Goal: Task Accomplishment & Management: Use online tool/utility

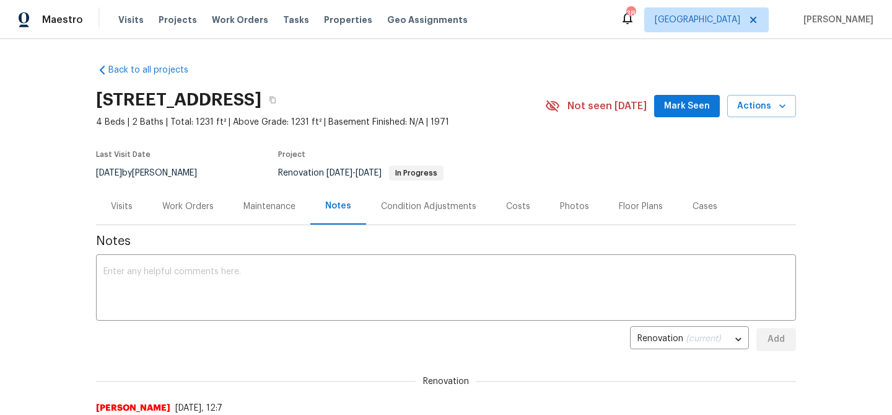
scroll to position [144, 0]
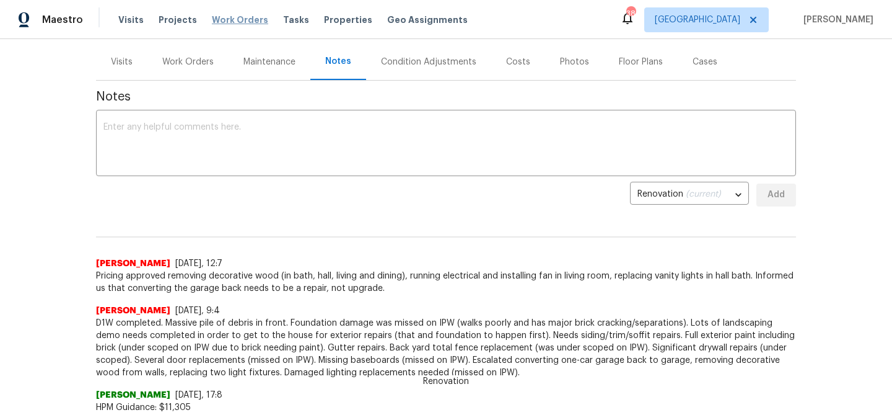
click at [248, 22] on span "Work Orders" at bounding box center [240, 20] width 56 height 12
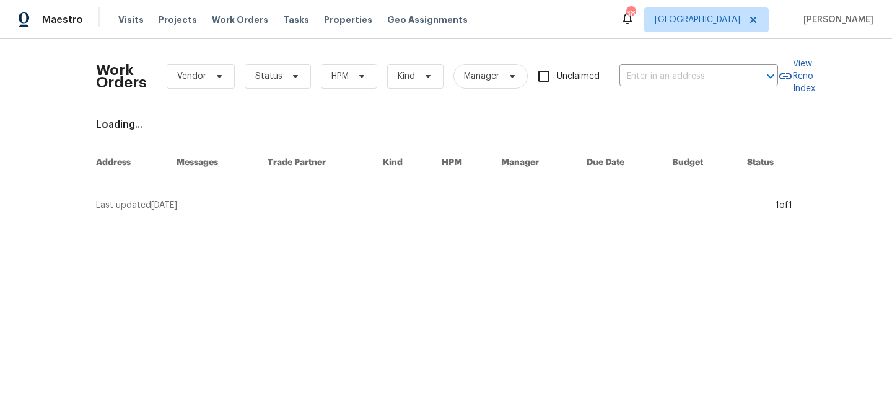
click at [286, 25] on div "Tasks" at bounding box center [296, 20] width 26 height 13
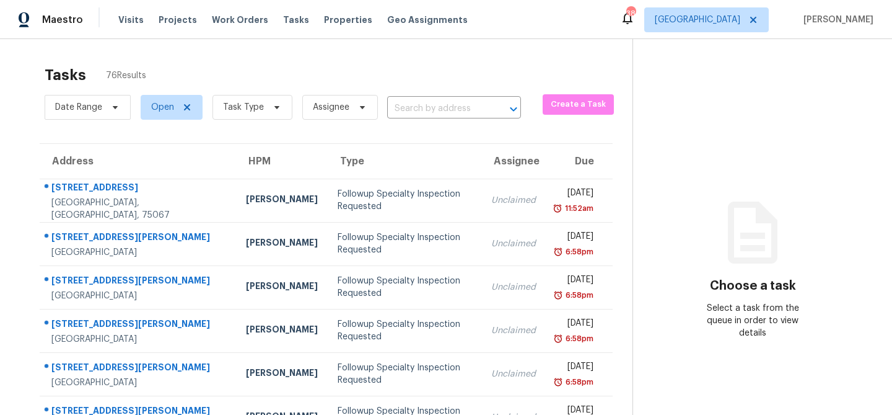
click at [286, 24] on div "Tasks" at bounding box center [296, 20] width 26 height 13
click at [285, 21] on span "Tasks" at bounding box center [296, 19] width 26 height 9
click at [276, 105] on icon at bounding box center [277, 107] width 10 height 10
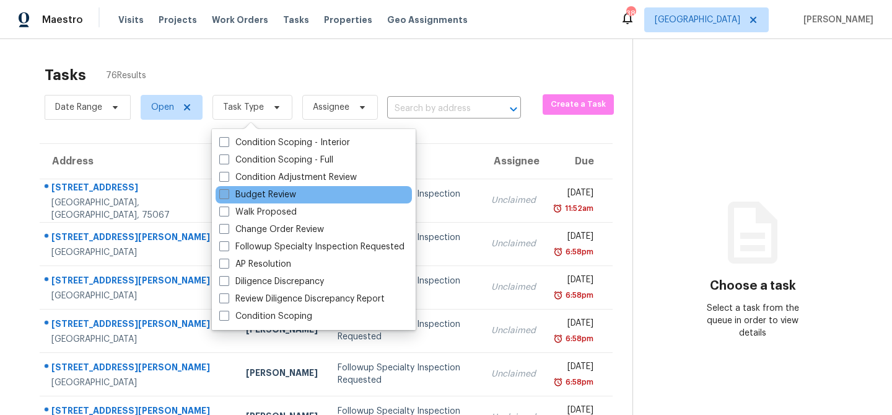
click at [271, 193] on label "Budget Review" at bounding box center [257, 194] width 77 height 12
click at [227, 193] on input "Budget Review" at bounding box center [223, 192] width 8 height 8
checkbox input "true"
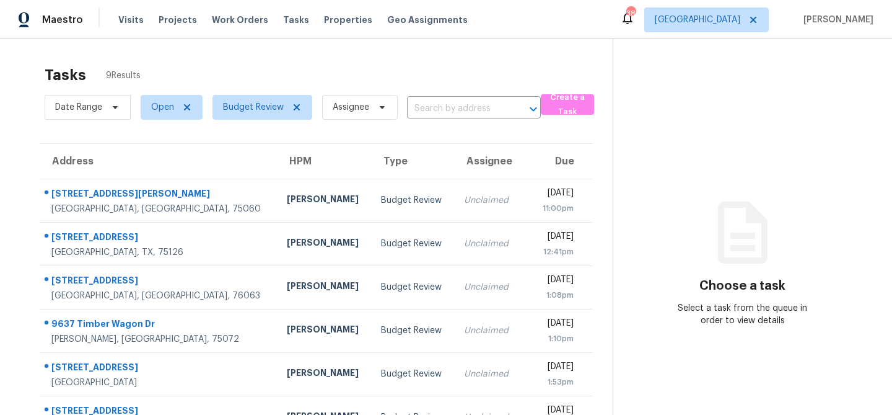
click at [306, 68] on div "Tasks 9 Results" at bounding box center [329, 75] width 568 height 32
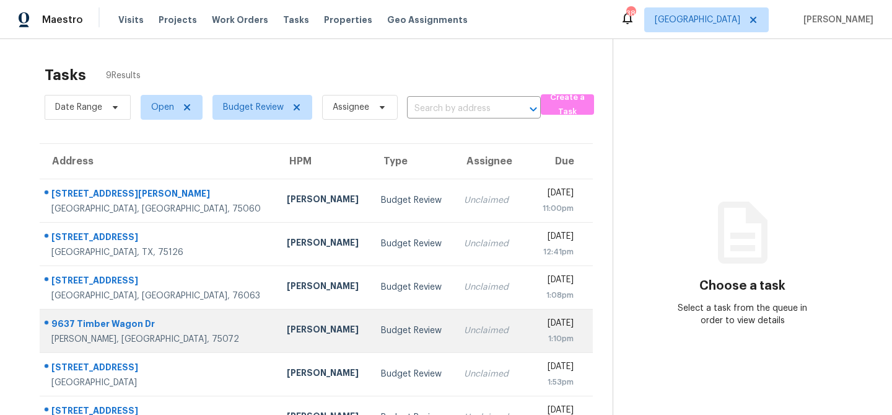
scroll to position [164, 0]
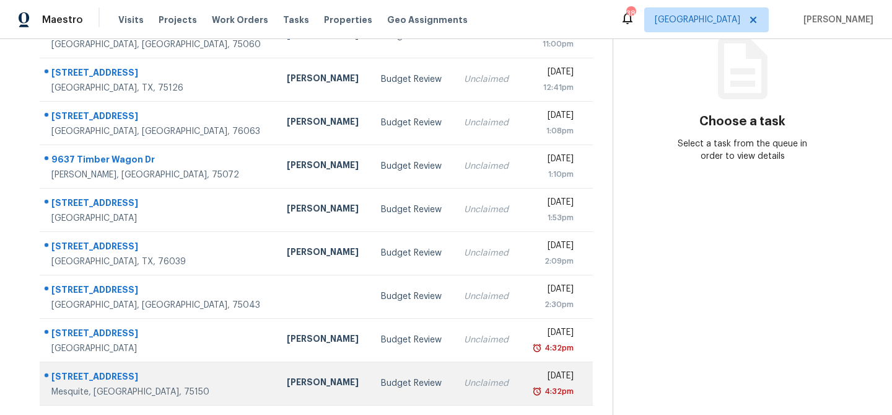
click at [371, 379] on td "Budget Review" at bounding box center [412, 382] width 83 height 43
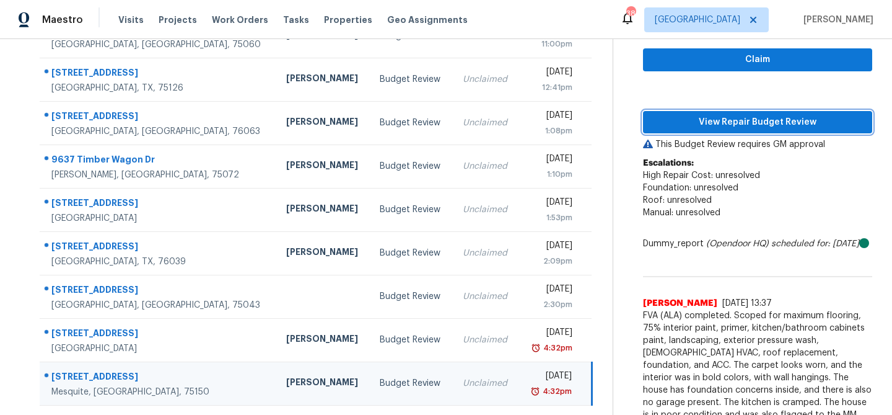
click at [730, 128] on span "View Repair Budget Review" at bounding box center [757, 122] width 209 height 15
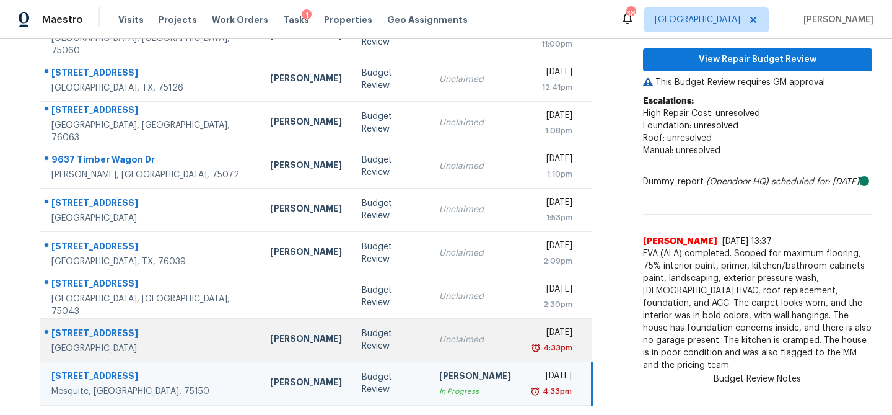
click at [439, 339] on div "Unclaimed" at bounding box center [475, 339] width 72 height 12
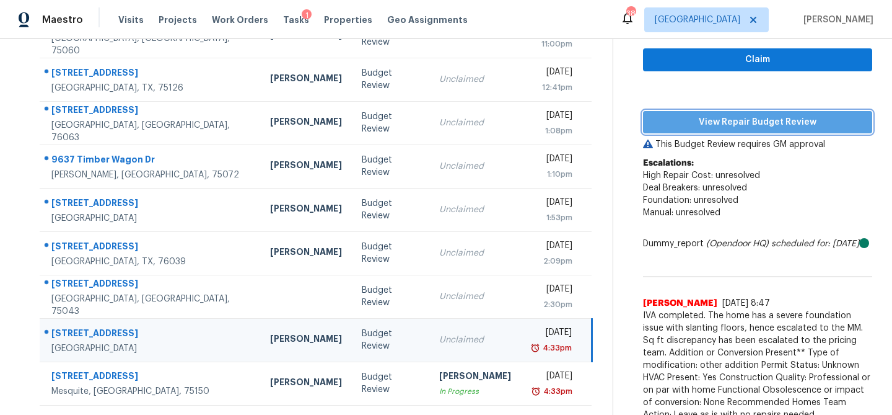
click at [768, 125] on span "View Repair Budget Review" at bounding box center [757, 122] width 209 height 15
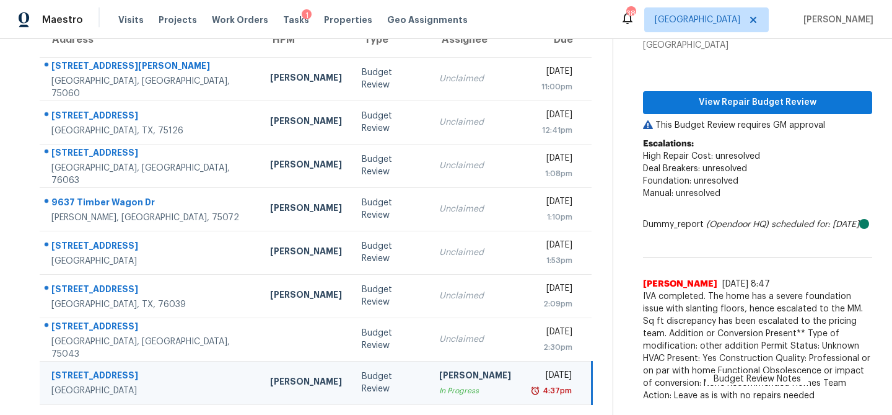
scroll to position [127, 0]
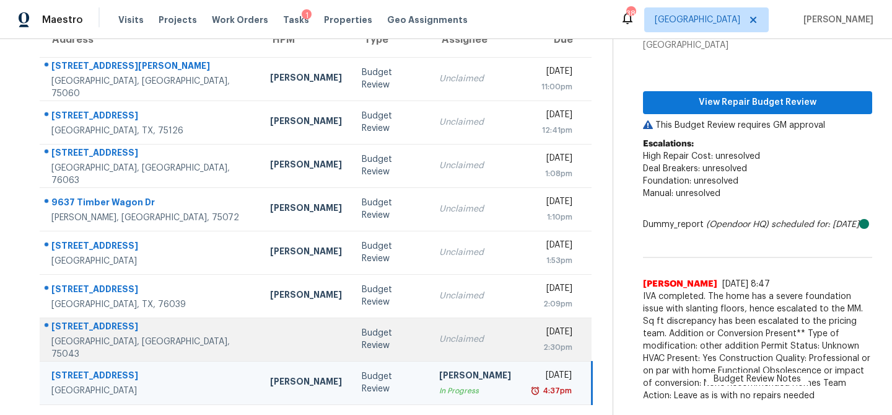
click at [352, 326] on td "Budget Review" at bounding box center [391, 338] width 78 height 43
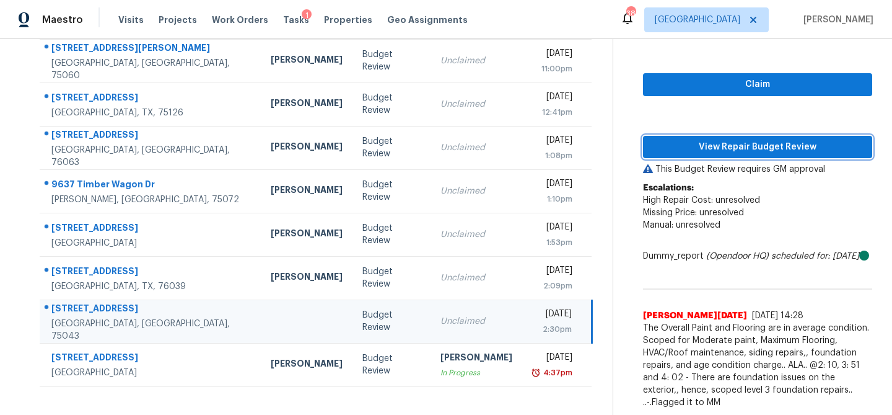
click at [737, 139] on span "View Repair Budget Review" at bounding box center [757, 146] width 209 height 15
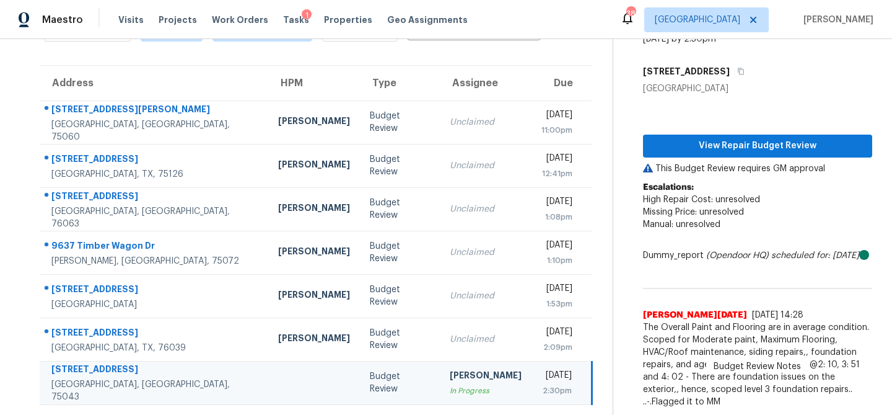
scroll to position [90, 0]
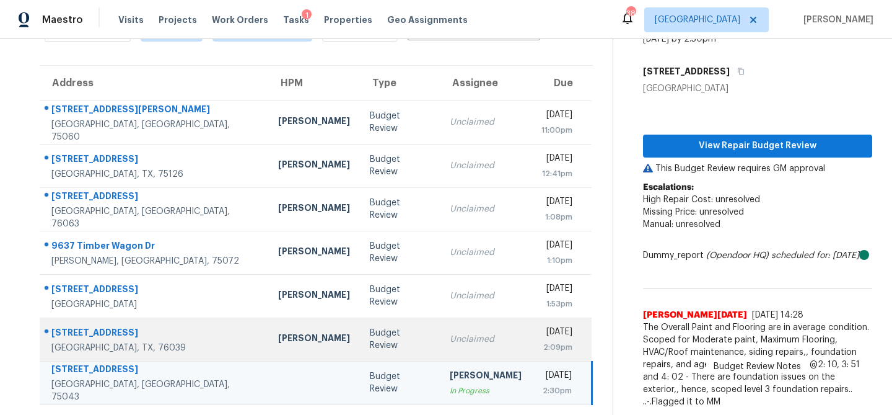
click at [440, 317] on td "Unclaimed" at bounding box center [486, 338] width 92 height 43
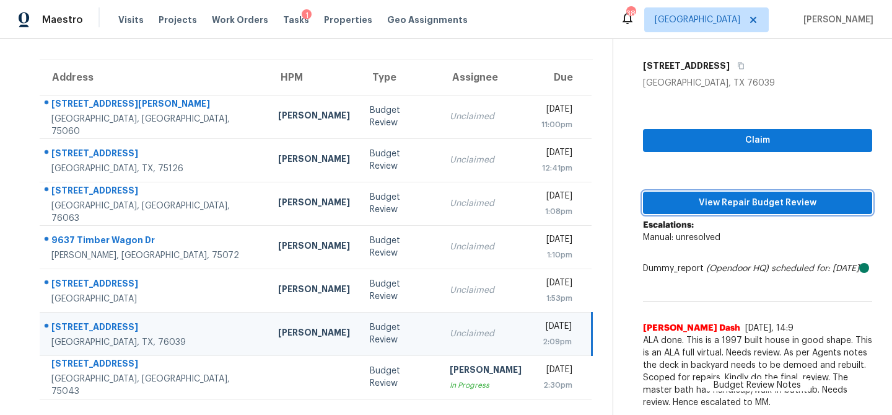
click at [690, 195] on span "View Repair Budget Review" at bounding box center [757, 202] width 209 height 15
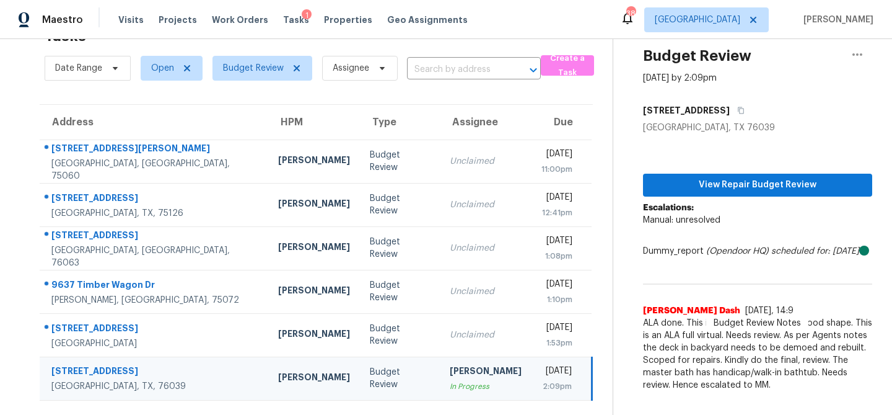
scroll to position [39, 0]
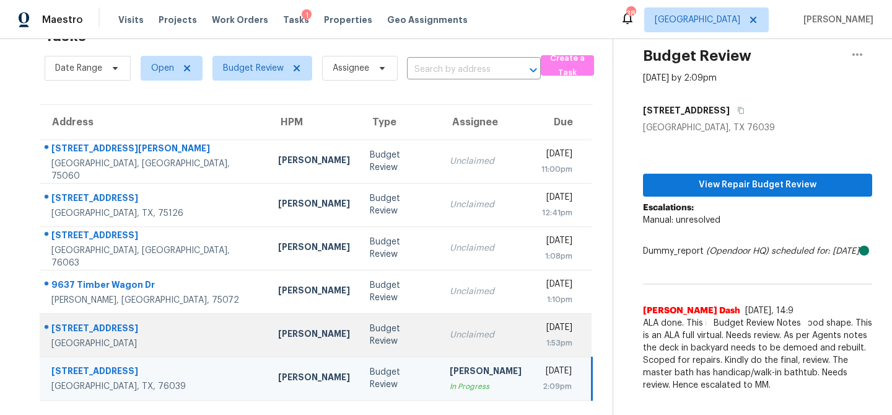
click at [440, 341] on td "Unclaimed" at bounding box center [486, 334] width 92 height 43
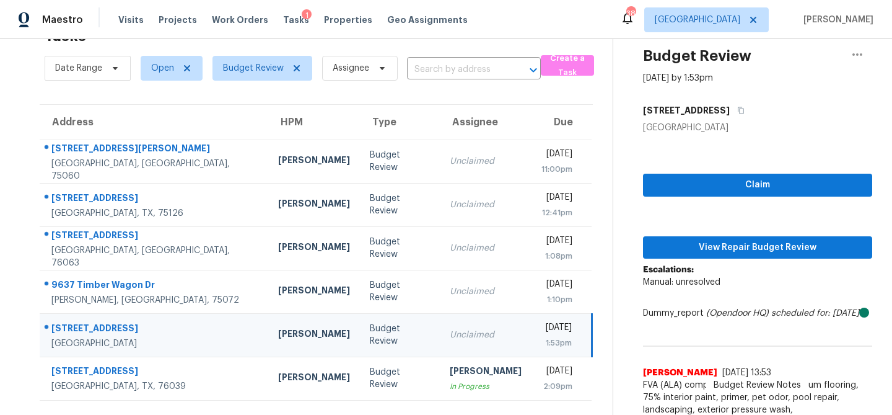
scroll to position [96, 0]
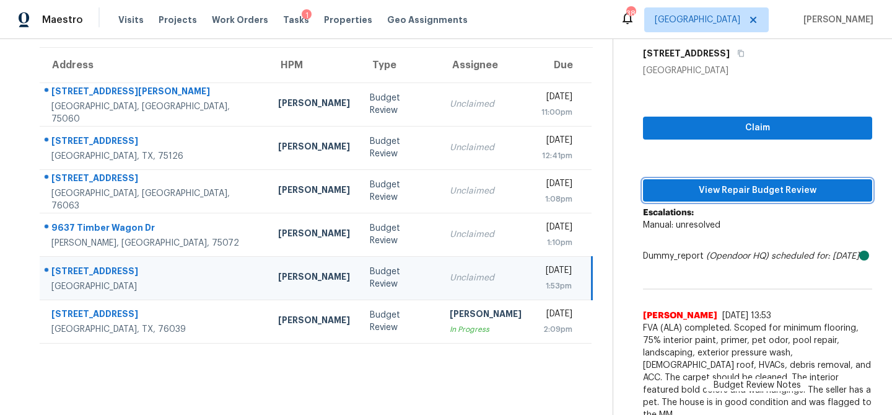
click at [742, 194] on span "View Repair Budget Review" at bounding box center [757, 190] width 209 height 15
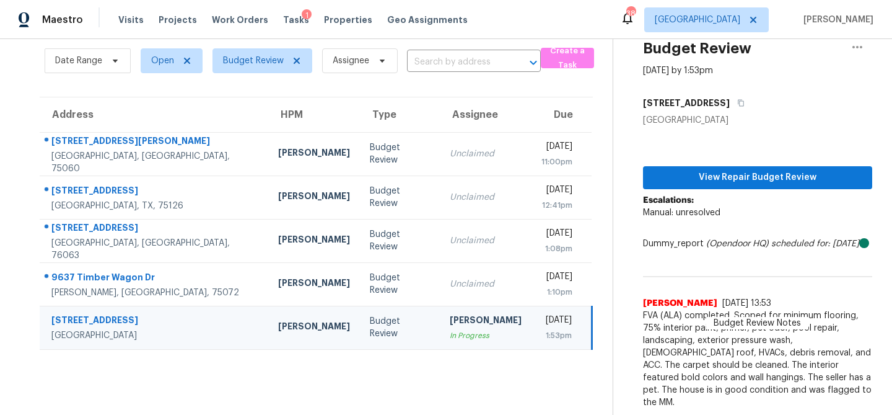
scroll to position [46, 0]
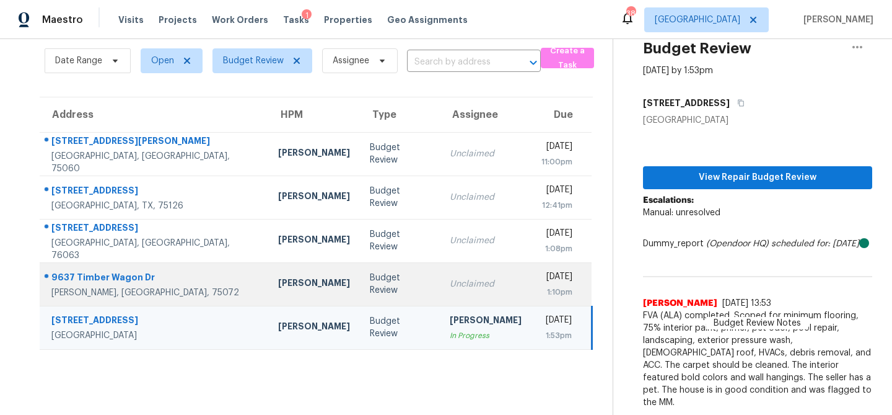
click at [370, 277] on div "Budget Review" at bounding box center [400, 283] width 60 height 25
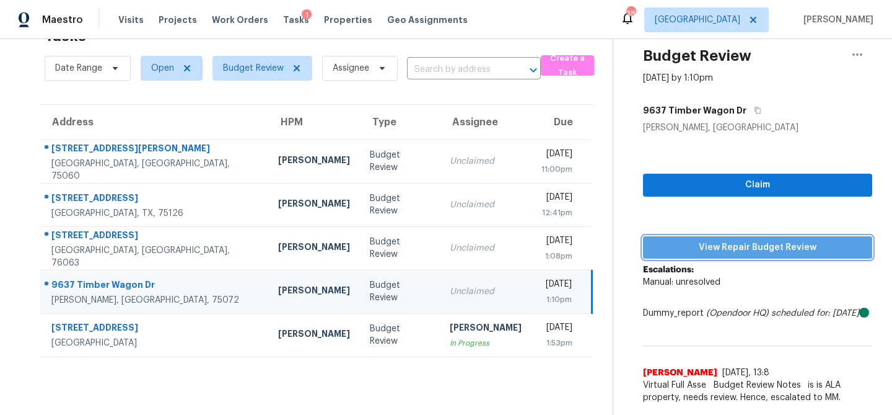
click at [678, 236] on button "View Repair Budget Review" at bounding box center [757, 247] width 229 height 23
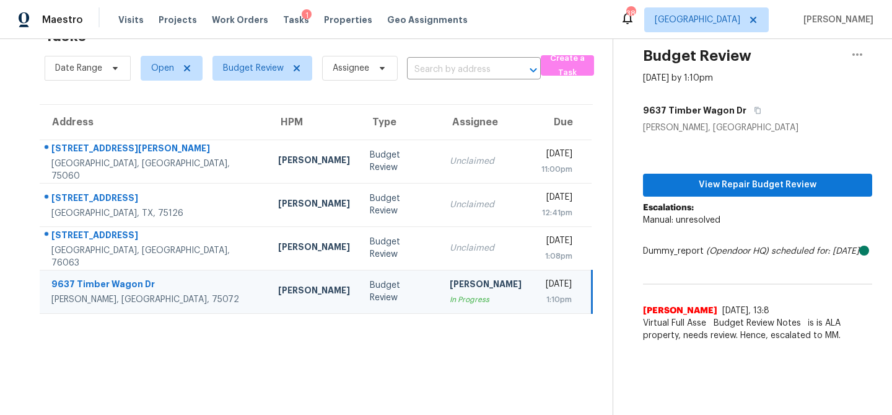
scroll to position [39, 0]
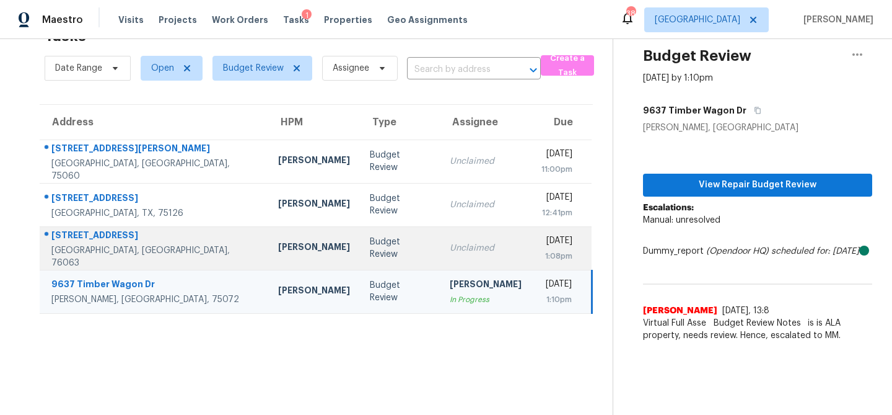
click at [440, 237] on td "Unclaimed" at bounding box center [486, 247] width 92 height 43
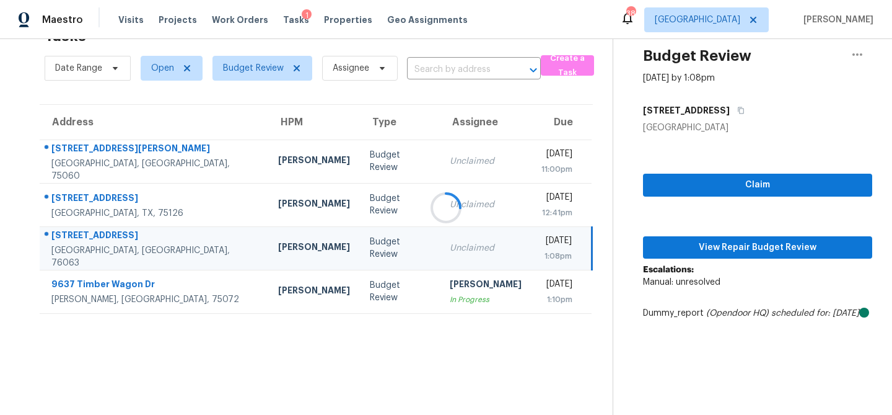
scroll to position [46, 0]
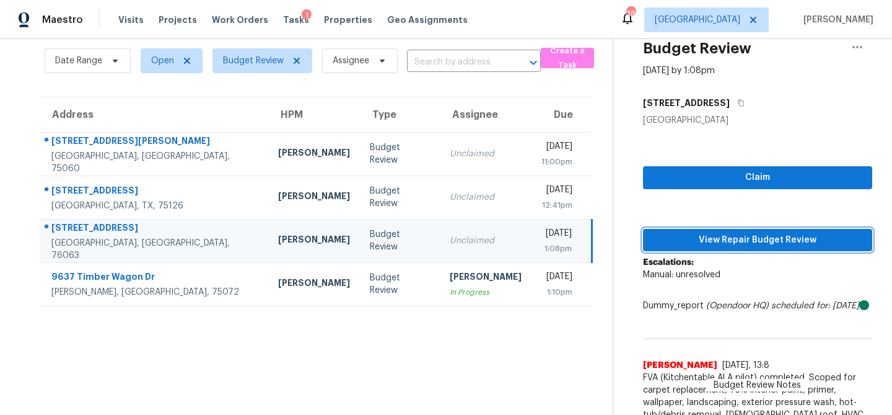
click at [682, 231] on button "View Repair Budget Review" at bounding box center [757, 240] width 229 height 23
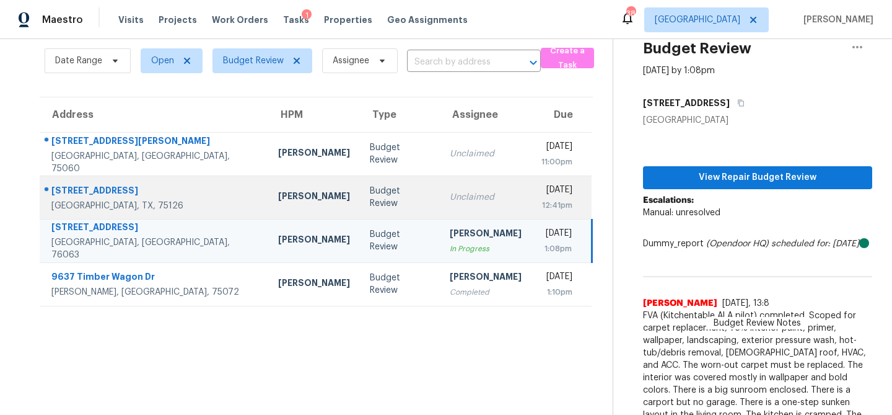
click at [440, 211] on td "Unclaimed" at bounding box center [486, 196] width 92 height 43
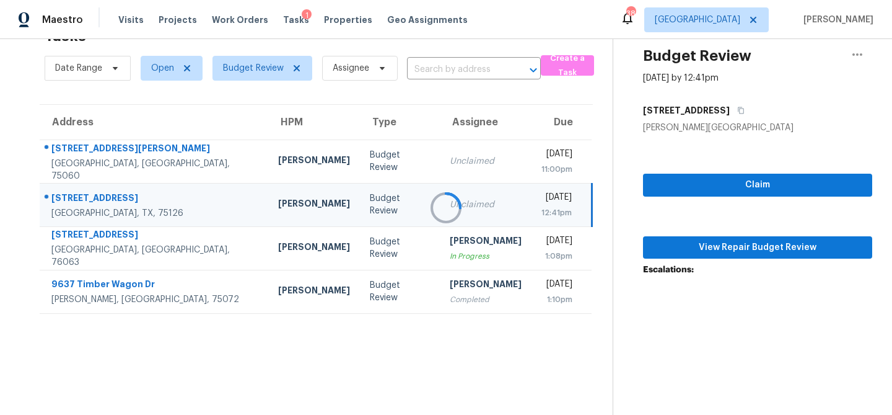
scroll to position [39, 0]
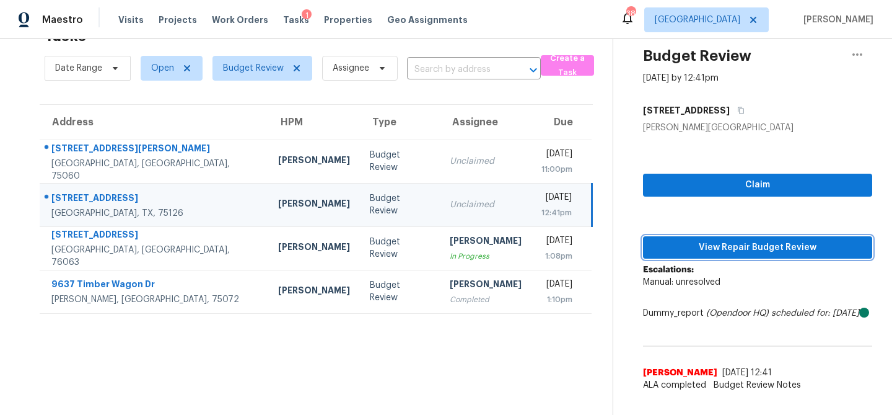
click at [697, 245] on span "View Repair Budget Review" at bounding box center [757, 247] width 209 height 15
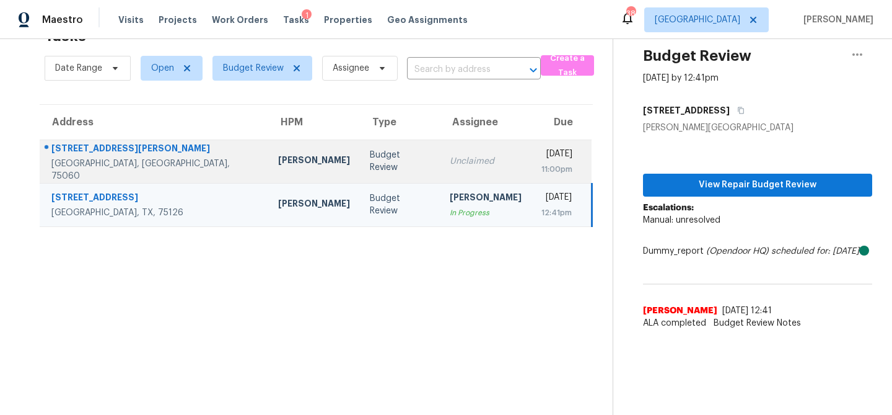
click at [450, 161] on div "Unclaimed" at bounding box center [486, 161] width 72 height 12
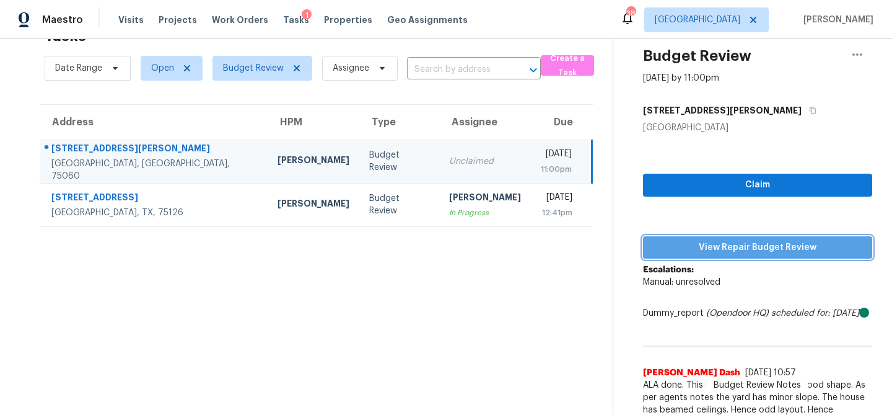
click at [688, 244] on span "View Repair Budget Review" at bounding box center [757, 247] width 209 height 15
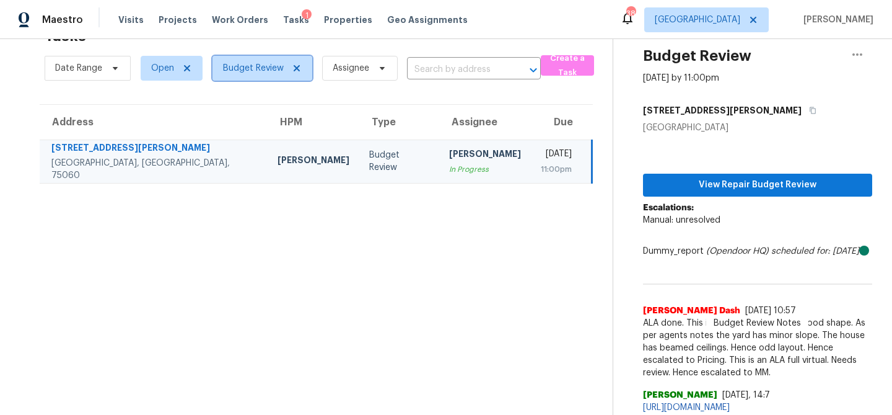
click at [260, 69] on span "Budget Review" at bounding box center [253, 68] width 61 height 12
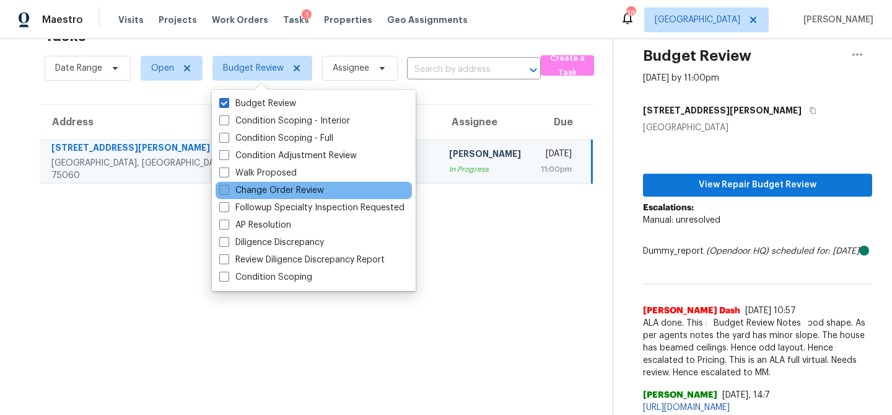
click at [228, 188] on span at bounding box center [224, 190] width 10 height 10
click at [227, 188] on input "Change Order Review" at bounding box center [223, 188] width 8 height 8
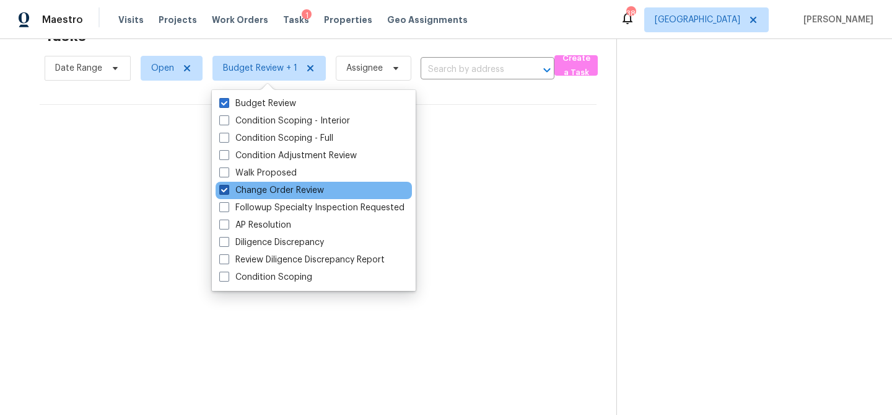
click at [223, 188] on span at bounding box center [224, 190] width 10 height 10
click at [223, 188] on input "Change Order Review" at bounding box center [223, 188] width 8 height 8
checkbox input "false"
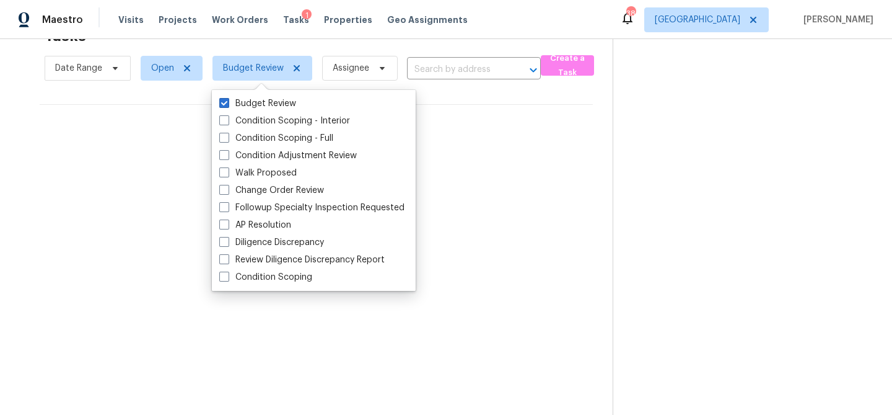
click at [487, 126] on div "No tasks found" at bounding box center [316, 144] width 553 height 79
